Goal: Find specific page/section: Find specific page/section

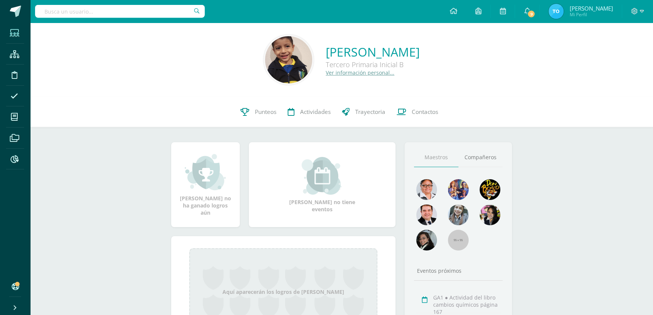
click at [19, 38] on span at bounding box center [14, 32] width 17 height 17
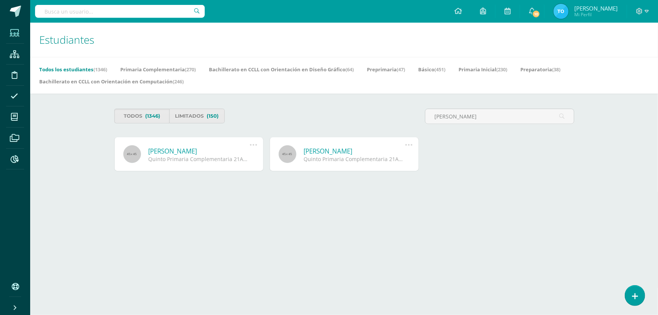
type input "sebastian alejandro gómez"
click at [345, 152] on link "Sebastián Alejandro Gómez" at bounding box center [354, 151] width 101 height 9
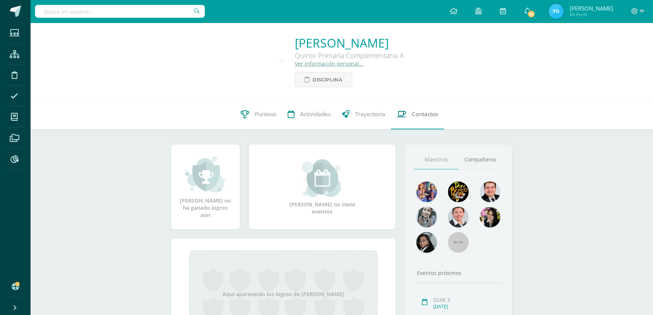
click at [422, 117] on span "Contactos" at bounding box center [425, 114] width 26 height 8
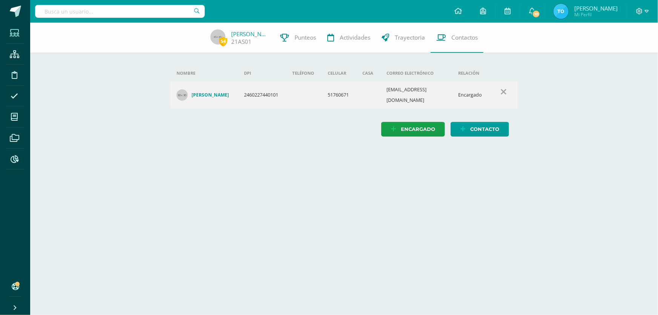
click at [18, 31] on icon at bounding box center [14, 33] width 9 height 8
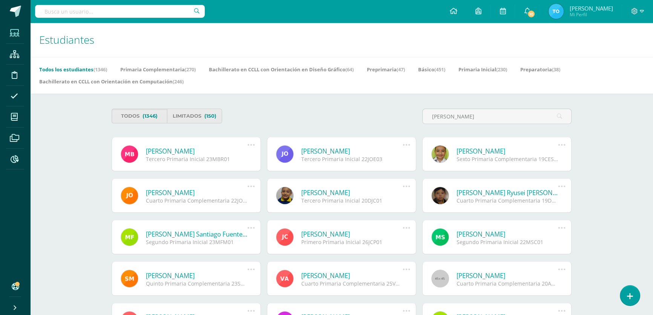
type input "Dante"
click at [478, 193] on link "Dante Damián Ryusei Rivas Orozco" at bounding box center [506, 192] width 101 height 9
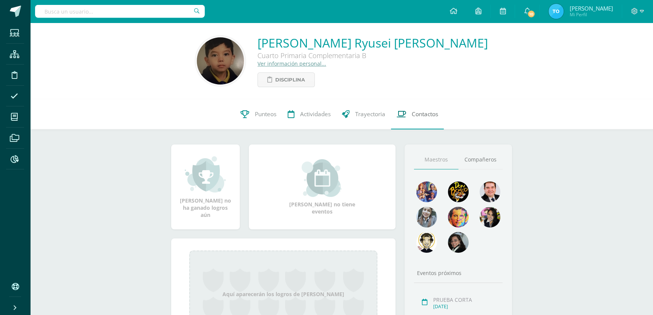
click at [430, 114] on span "Contactos" at bounding box center [425, 114] width 26 height 8
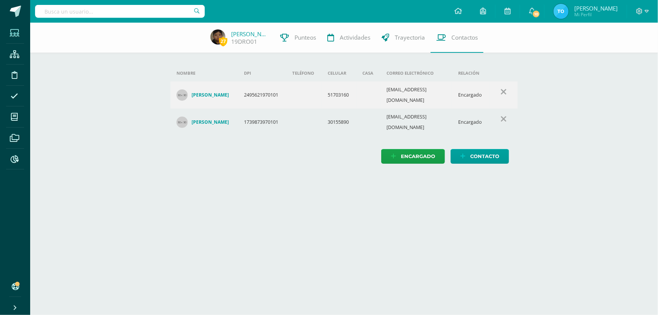
click at [18, 32] on icon at bounding box center [14, 33] width 9 height 8
